Goal: Information Seeking & Learning: Find specific fact

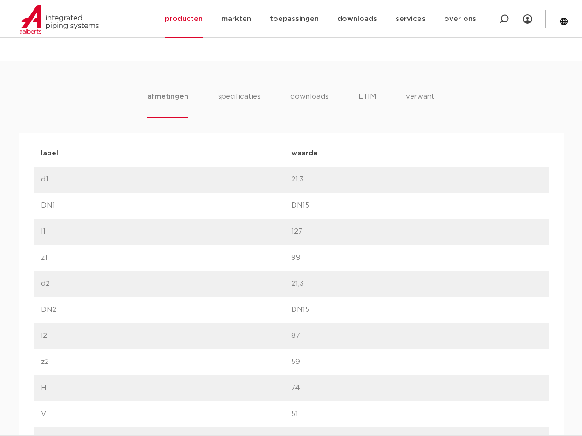
scroll to position [466, 0]
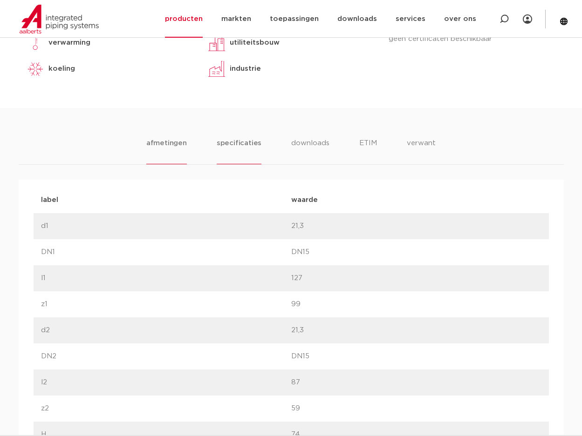
click at [251, 143] on li "specificaties" at bounding box center [239, 151] width 45 height 27
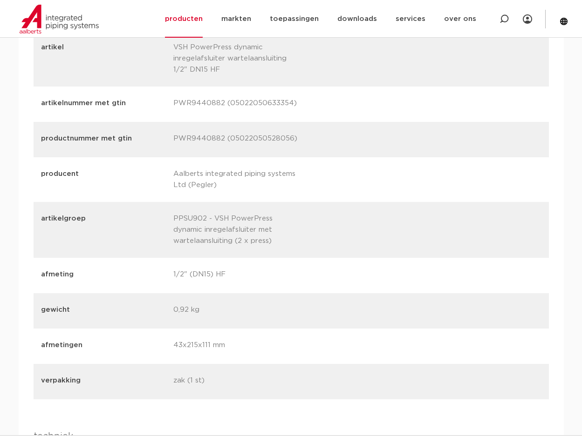
scroll to position [1118, 0]
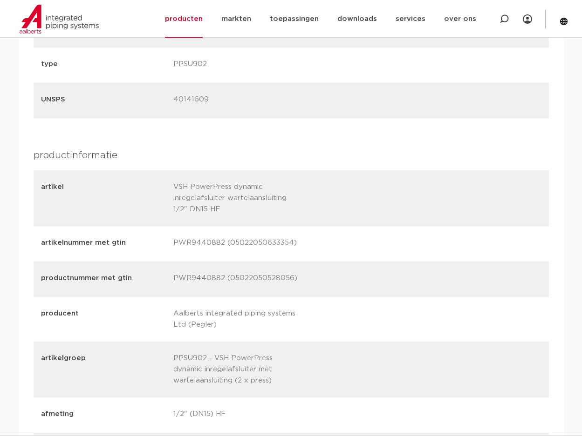
drag, startPoint x: 235, startPoint y: 279, endPoint x: 292, endPoint y: 284, distance: 57.0
click at [292, 284] on p "PWR9440882 (05022050528056)" at bounding box center [235, 279] width 125 height 13
drag, startPoint x: 233, startPoint y: 241, endPoint x: 290, endPoint y: 245, distance: 56.5
click at [290, 245] on p "PWR9440882 (05022050633354)" at bounding box center [235, 244] width 125 height 13
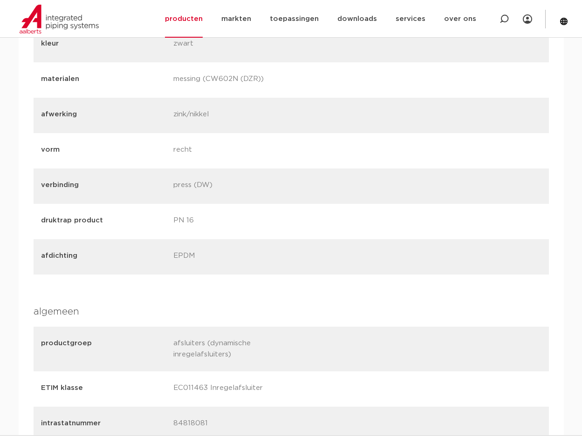
scroll to position [419, 0]
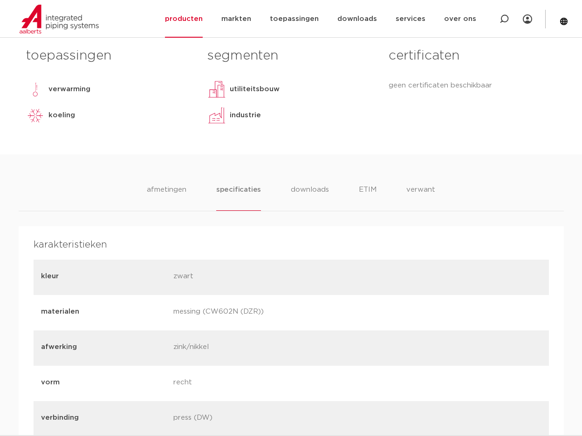
click at [172, 193] on li "afmetingen" at bounding box center [166, 197] width 41 height 27
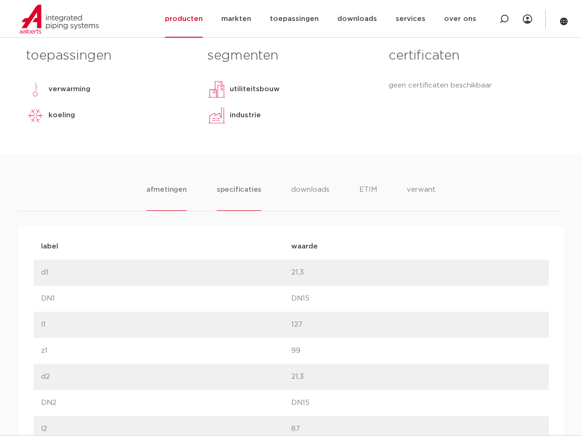
scroll to position [140, 0]
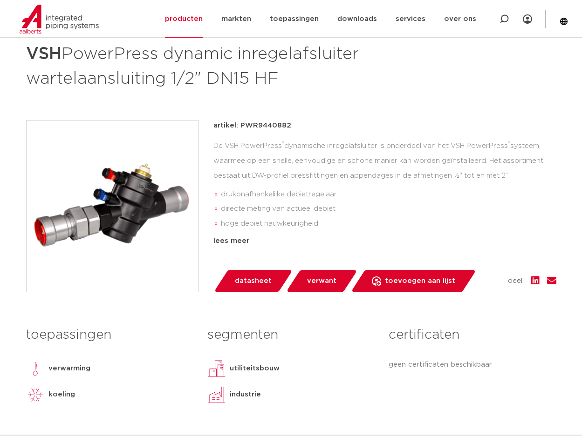
click at [259, 125] on p "artikel: PWR9440882" at bounding box center [252, 125] width 78 height 11
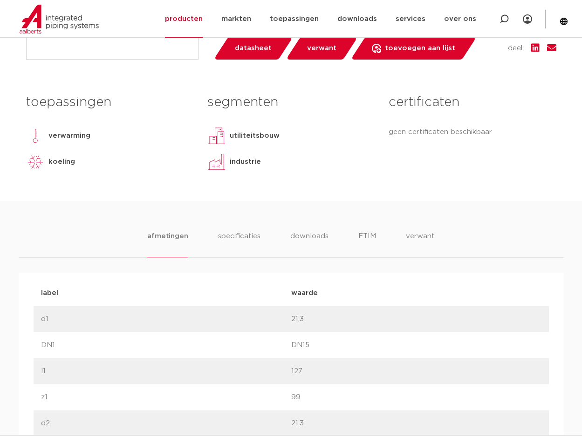
scroll to position [512, 0]
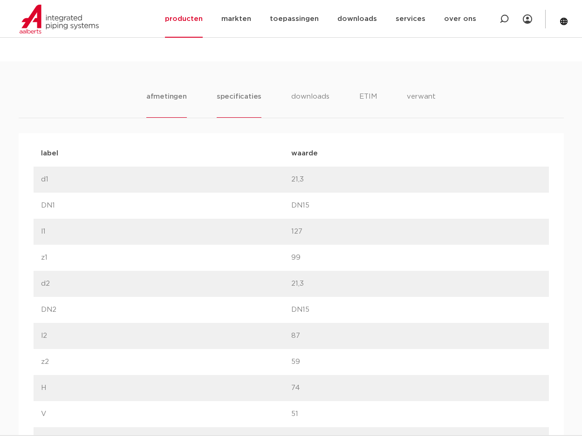
click at [228, 107] on li "specificaties" at bounding box center [239, 104] width 45 height 27
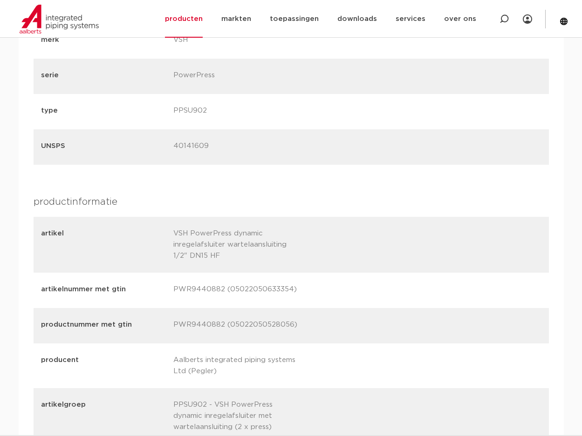
scroll to position [1164, 0]
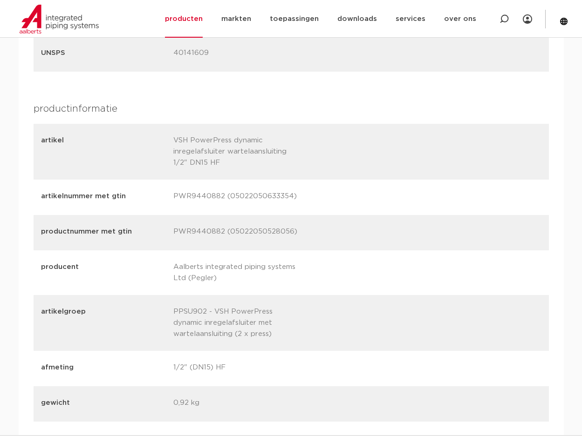
drag, startPoint x: 236, startPoint y: 197, endPoint x: 291, endPoint y: 203, distance: 55.3
click at [291, 203] on p "PWR9440882 (05022050633354)" at bounding box center [235, 197] width 125 height 13
copy p "5022050633354"
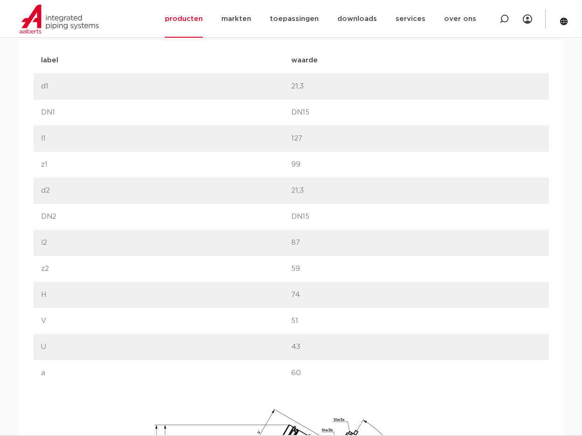
scroll to position [466, 0]
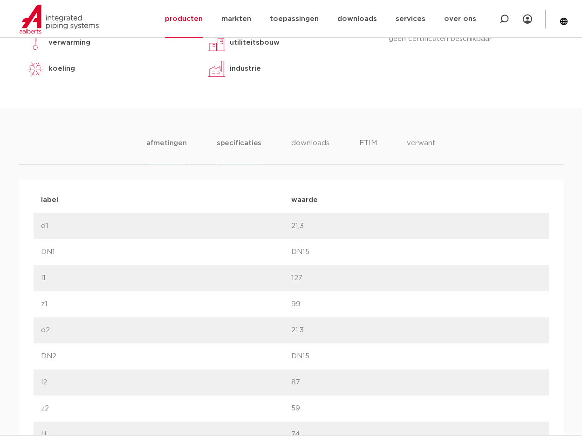
click at [238, 152] on li "specificaties" at bounding box center [239, 151] width 45 height 27
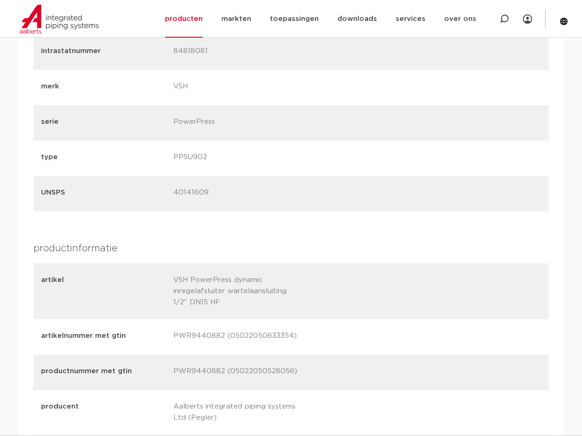
scroll to position [1071, 0]
